Goal: Task Accomplishment & Management: Use online tool/utility

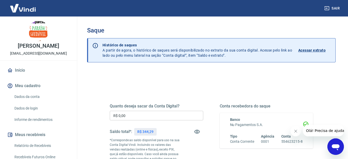
click at [172, 114] on input "R$ 0,00" at bounding box center [157, 116] width 94 height 10
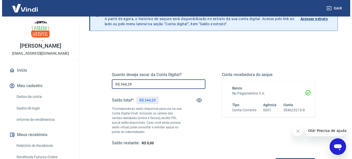
scroll to position [101, 0]
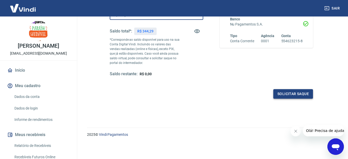
type input "R$ 344,29"
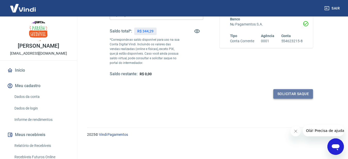
click at [285, 94] on button "Solicitar saque" at bounding box center [293, 94] width 40 height 10
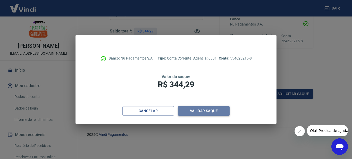
click at [204, 111] on button "Validar saque" at bounding box center [204, 111] width 52 height 10
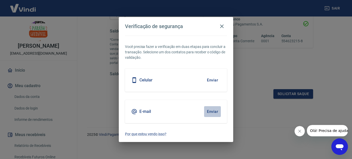
click at [211, 110] on button "Enviar" at bounding box center [212, 111] width 17 height 11
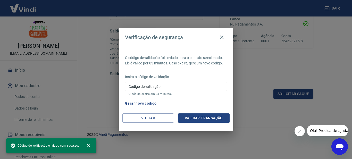
click at [161, 85] on input "Código de validação" at bounding box center [176, 87] width 102 height 10
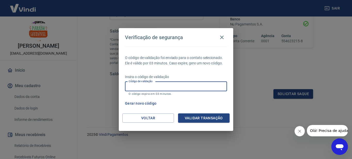
paste input "816882"
type input "816882"
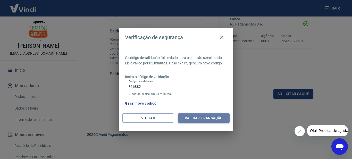
click at [200, 118] on button "Validar transação" at bounding box center [204, 118] width 52 height 10
